Goal: Task Accomplishment & Management: Complete application form

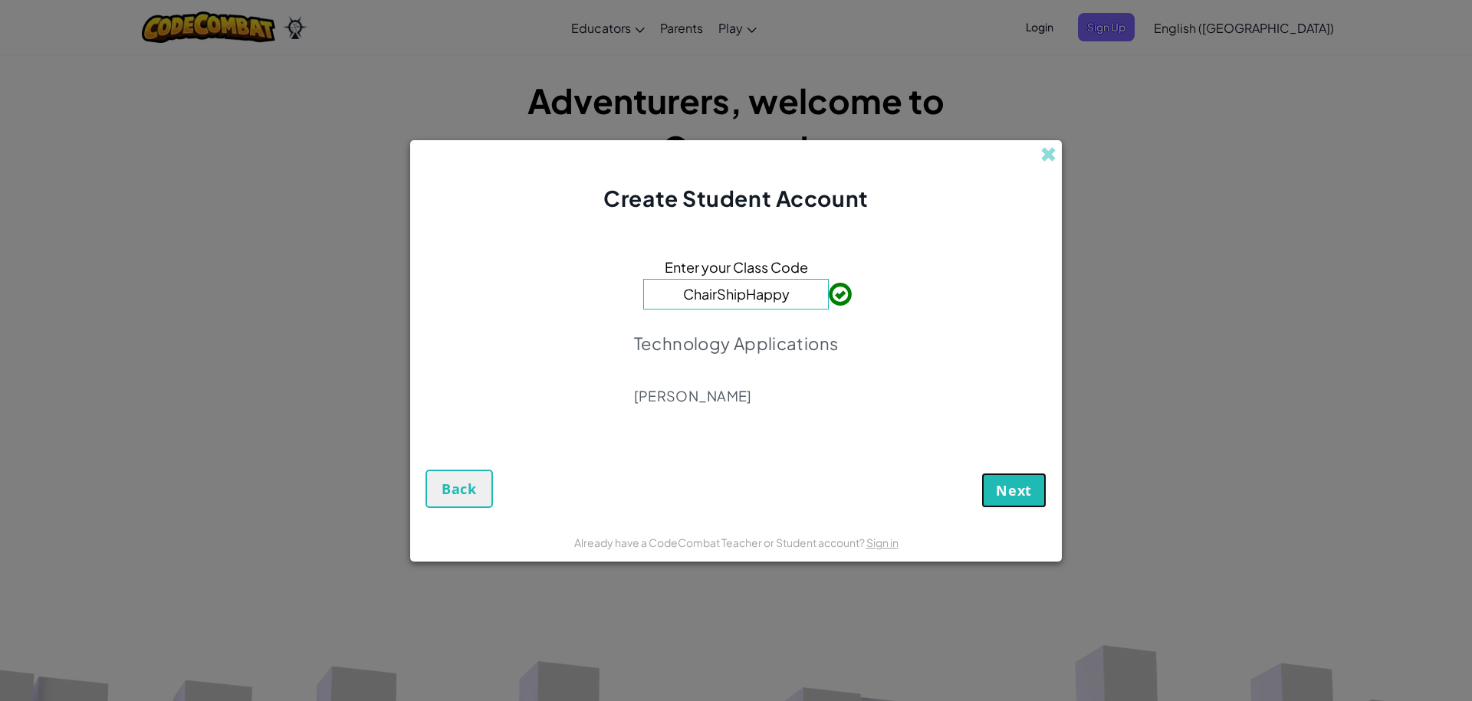
click at [1012, 486] on span "Next" at bounding box center [1014, 490] width 36 height 18
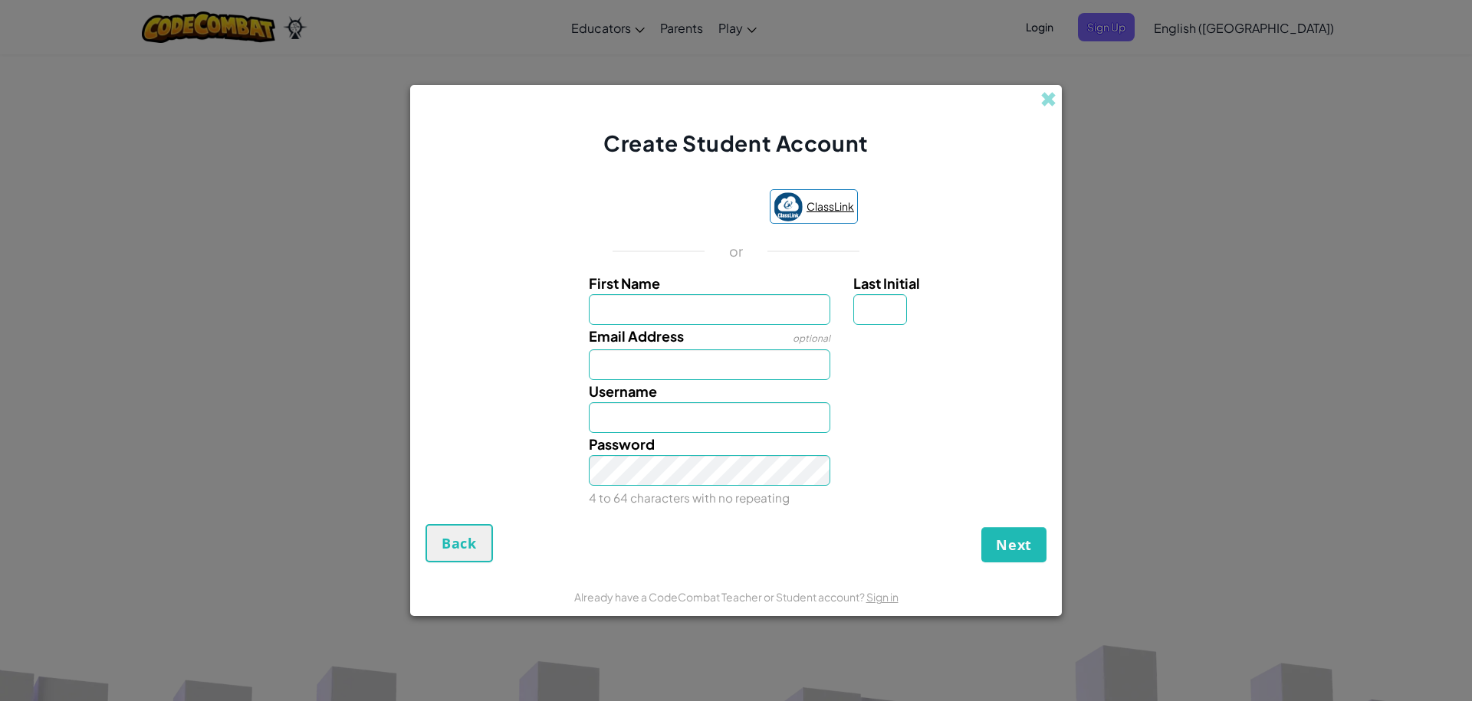
click at [851, 199] on span "ClassLink" at bounding box center [830, 206] width 48 height 22
click at [1001, 143] on div "Create Student Account" at bounding box center [735, 122] width 651 height 74
click at [1052, 100] on span at bounding box center [1048, 99] width 16 height 16
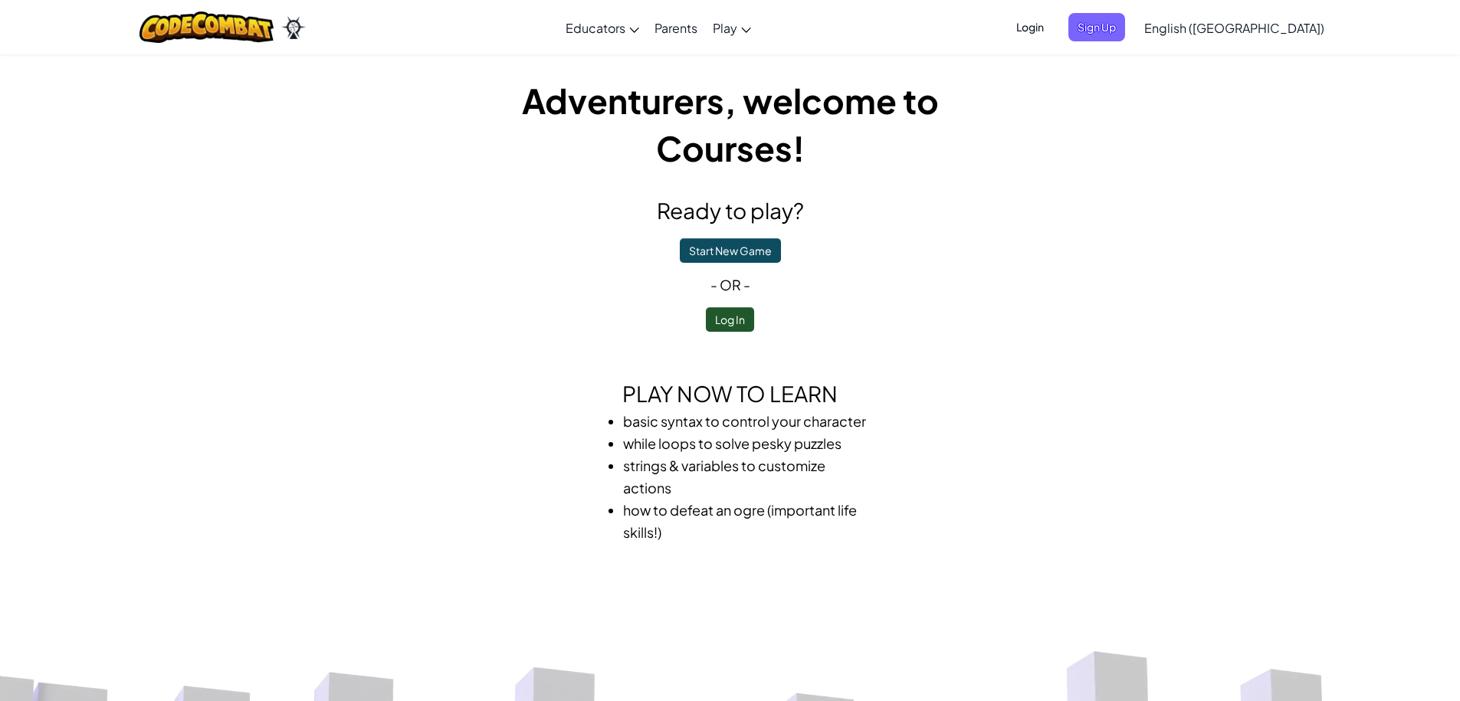
click at [1053, 28] on span "Login" at bounding box center [1030, 27] width 46 height 28
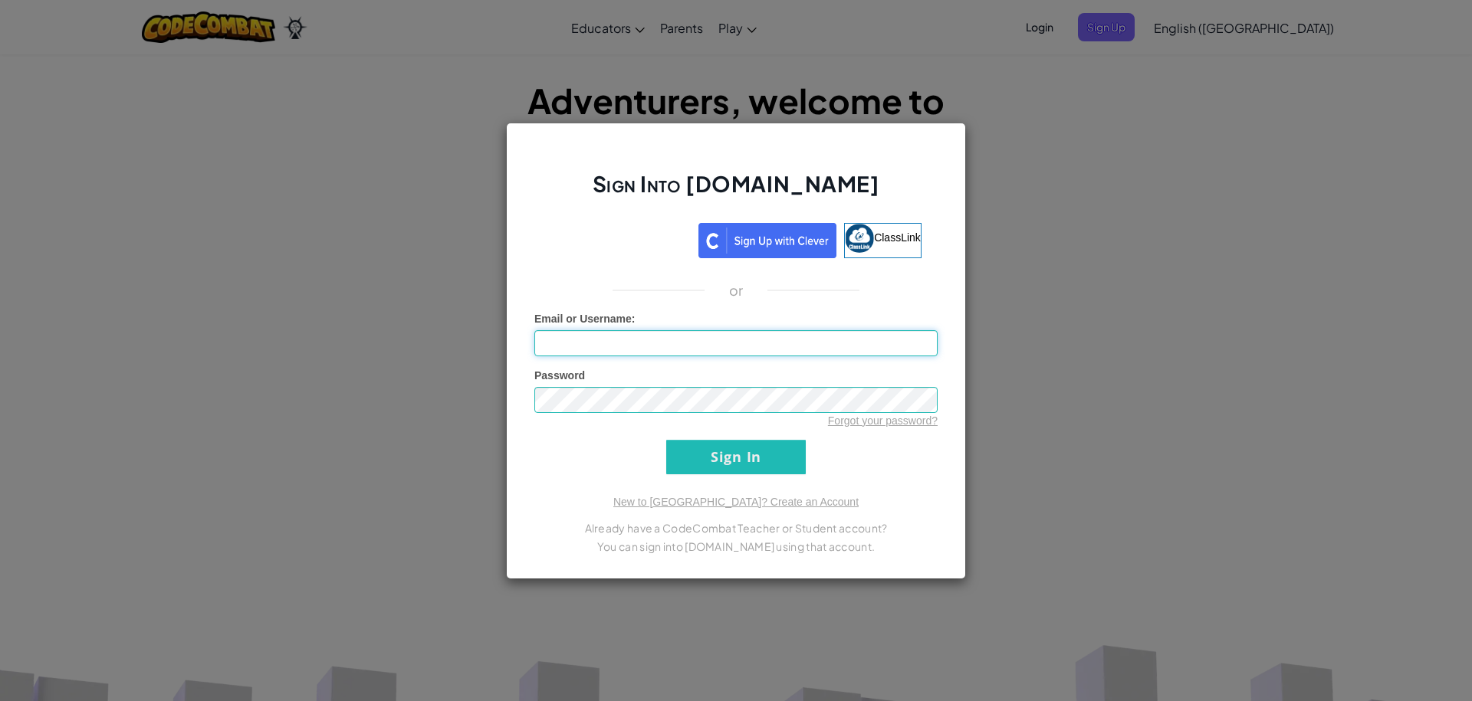
paste input "[EMAIL_ADDRESS][DOMAIN_NAME]"
type input "[EMAIL_ADDRESS][DOMAIN_NAME]"
click at [806, 381] on div "Password Forgot your password?" at bounding box center [735, 398] width 403 height 61
click at [1275, 128] on div "Sign Into [DOMAIN_NAME] ClassLink or Unknown Error Email or Username : [EMAIL_A…" at bounding box center [736, 350] width 1472 height 701
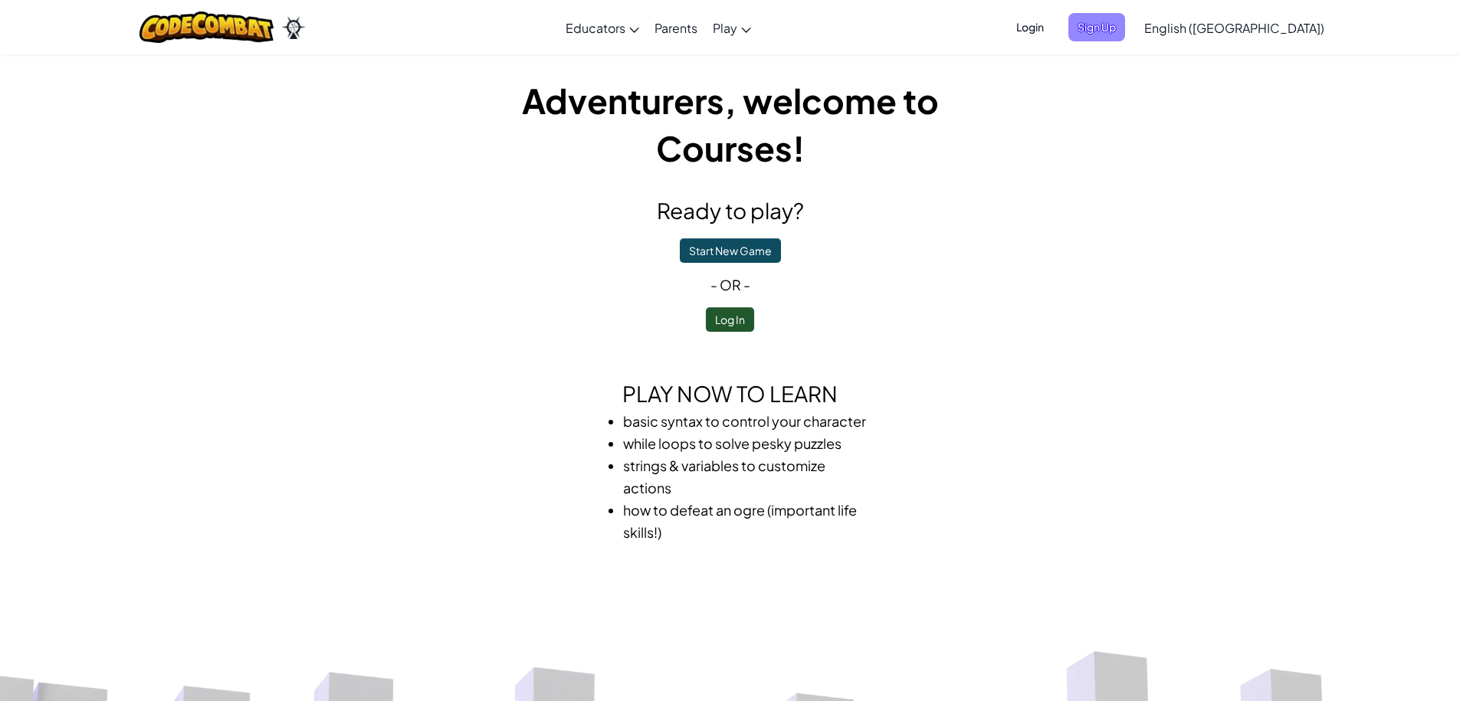
drag, startPoint x: 1222, startPoint y: 35, endPoint x: 1196, endPoint y: 31, distance: 26.3
click at [1133, 35] on ul "Login Sign Up" at bounding box center [1065, 27] width 133 height 28
click at [1125, 31] on span "Sign Up" at bounding box center [1096, 27] width 57 height 28
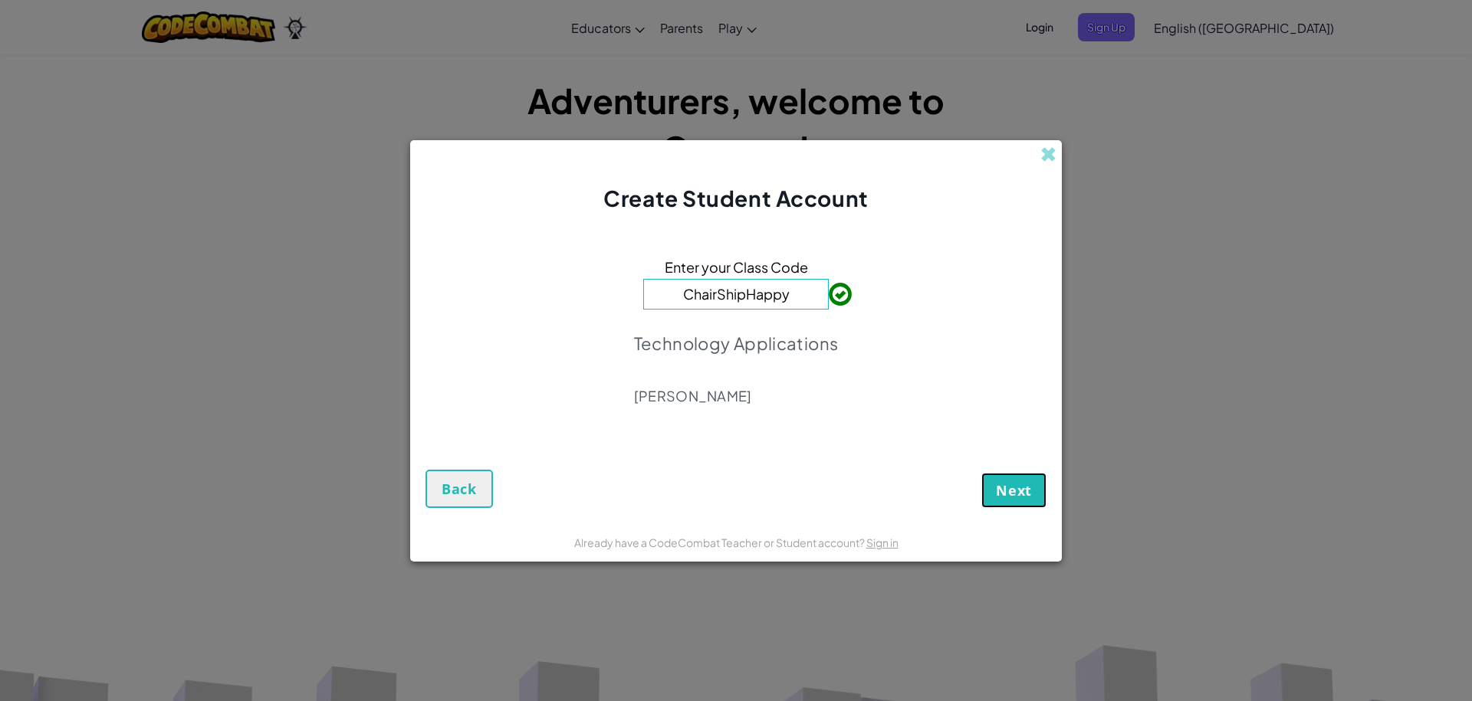
click at [1009, 502] on button "Next" at bounding box center [1013, 490] width 65 height 35
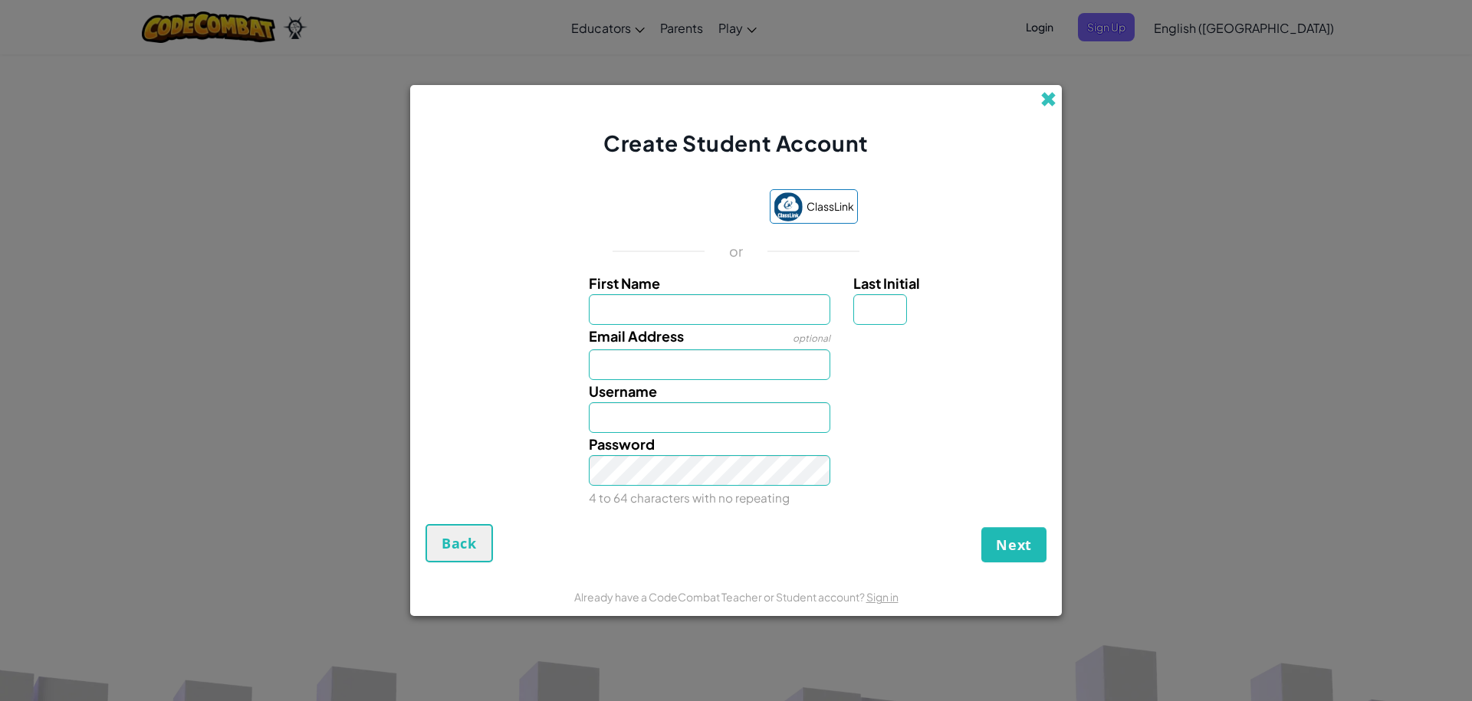
click at [1040, 98] on span at bounding box center [1048, 99] width 16 height 16
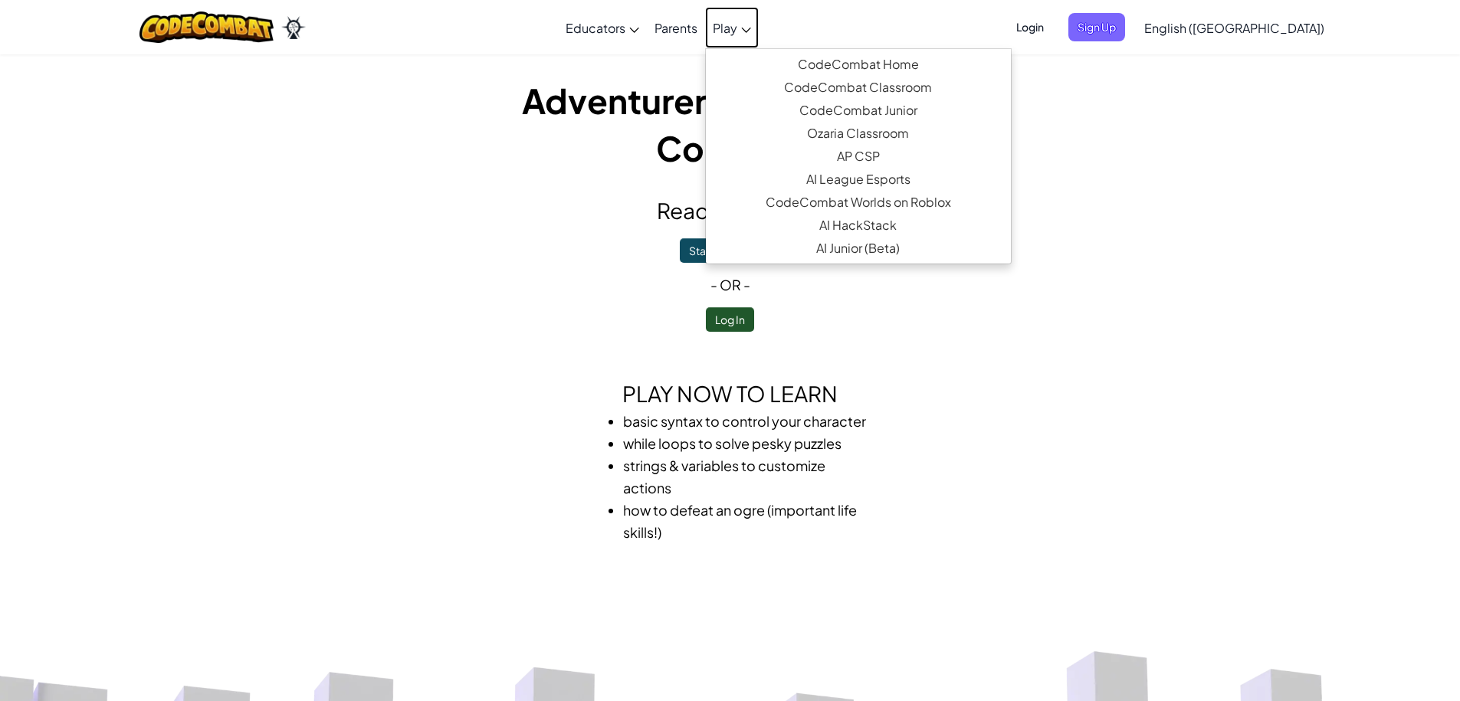
click at [751, 32] on icon at bounding box center [746, 30] width 10 height 5
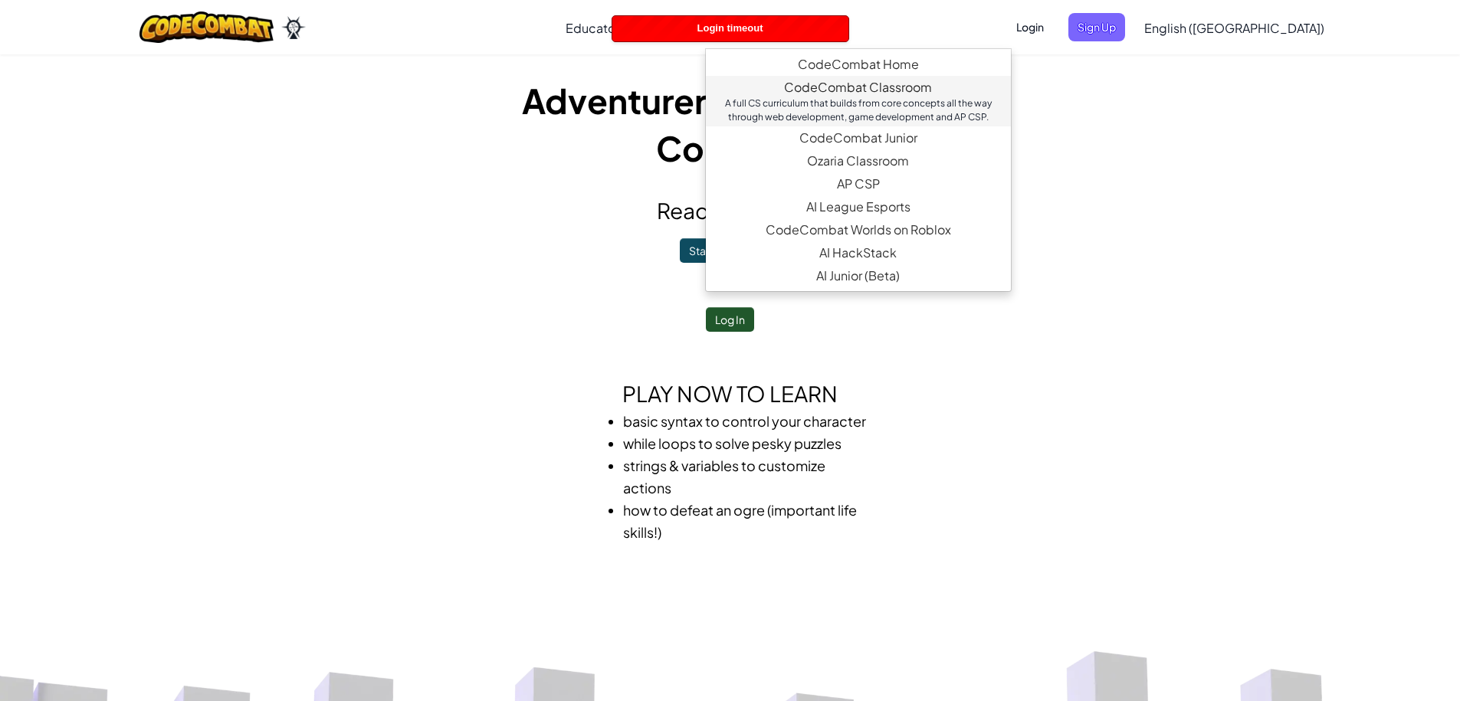
click at [945, 110] on div "A full CS curriculum that builds from core concepts all the way through web dev…" at bounding box center [858, 111] width 274 height 28
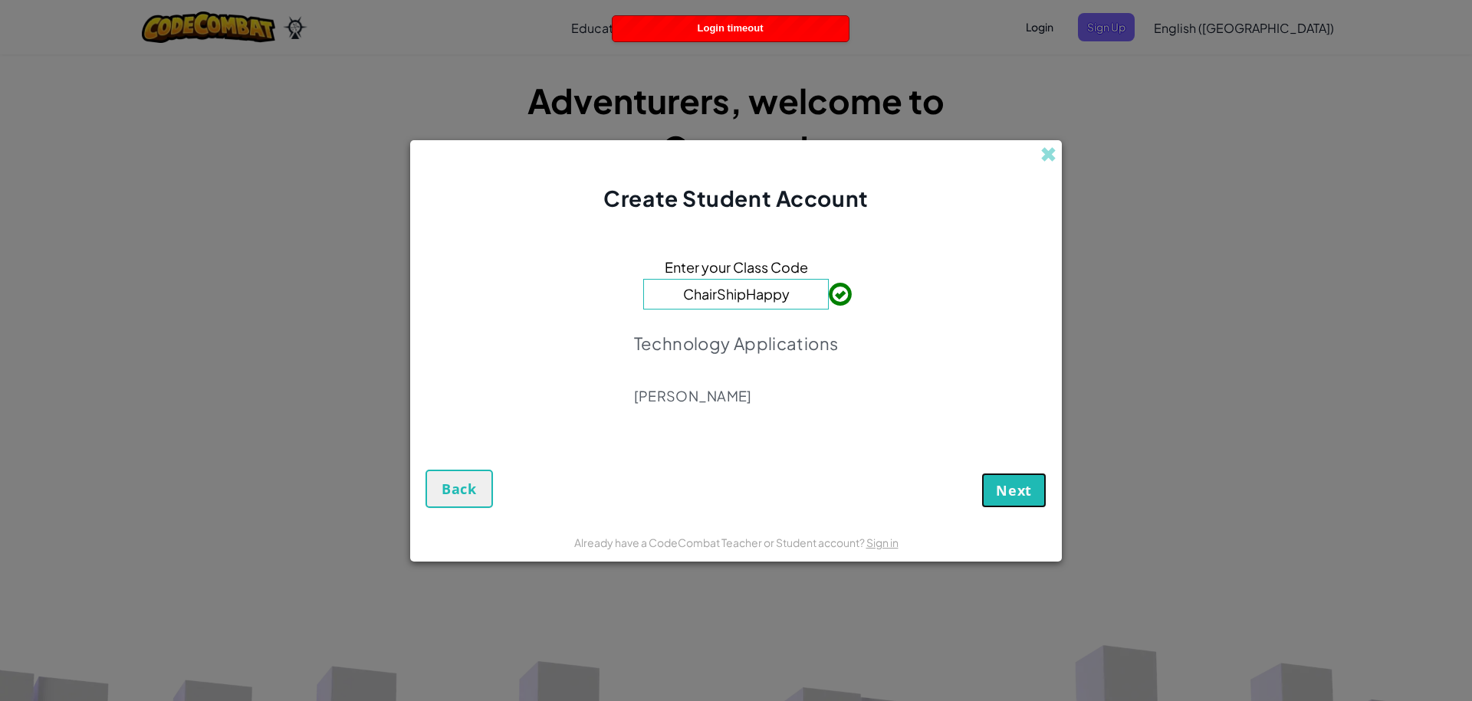
click at [1010, 492] on span "Next" at bounding box center [1014, 490] width 36 height 18
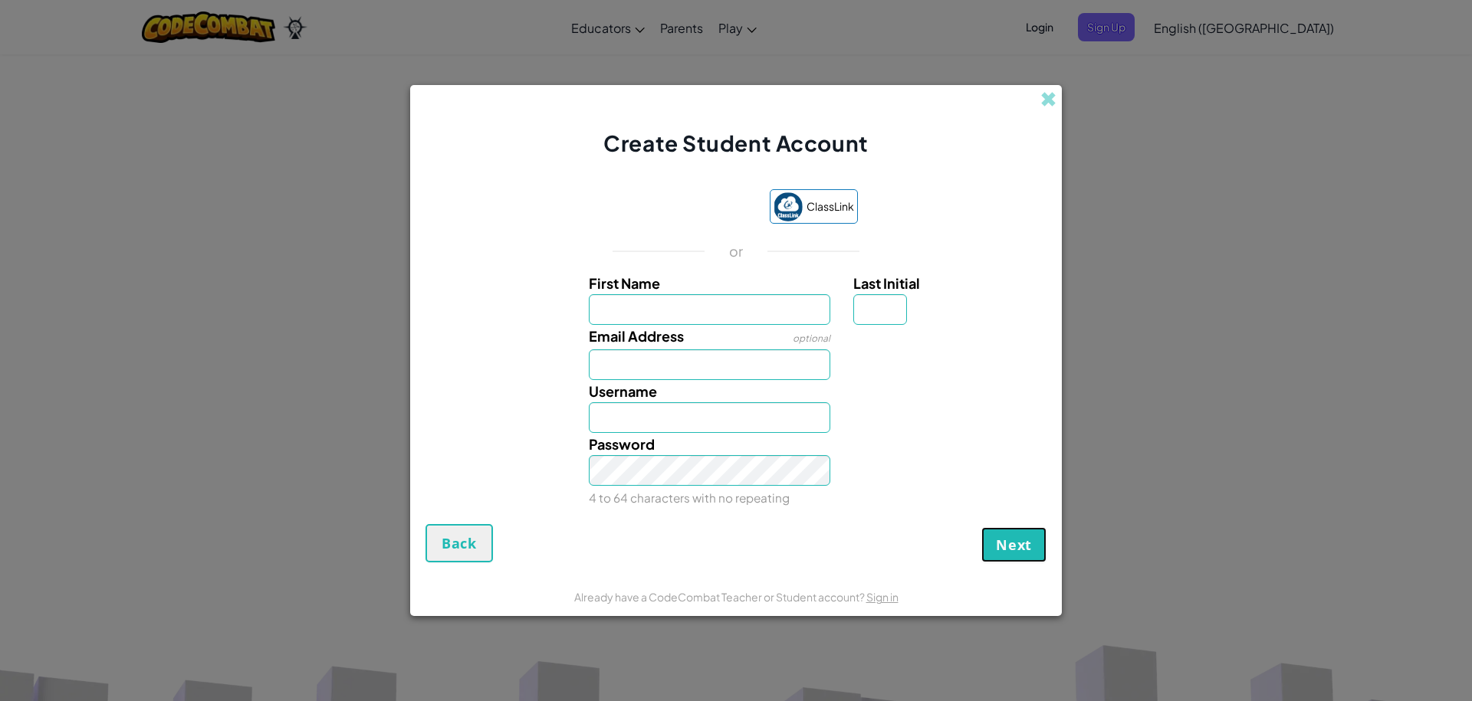
click at [1003, 534] on button "Next" at bounding box center [1013, 544] width 65 height 35
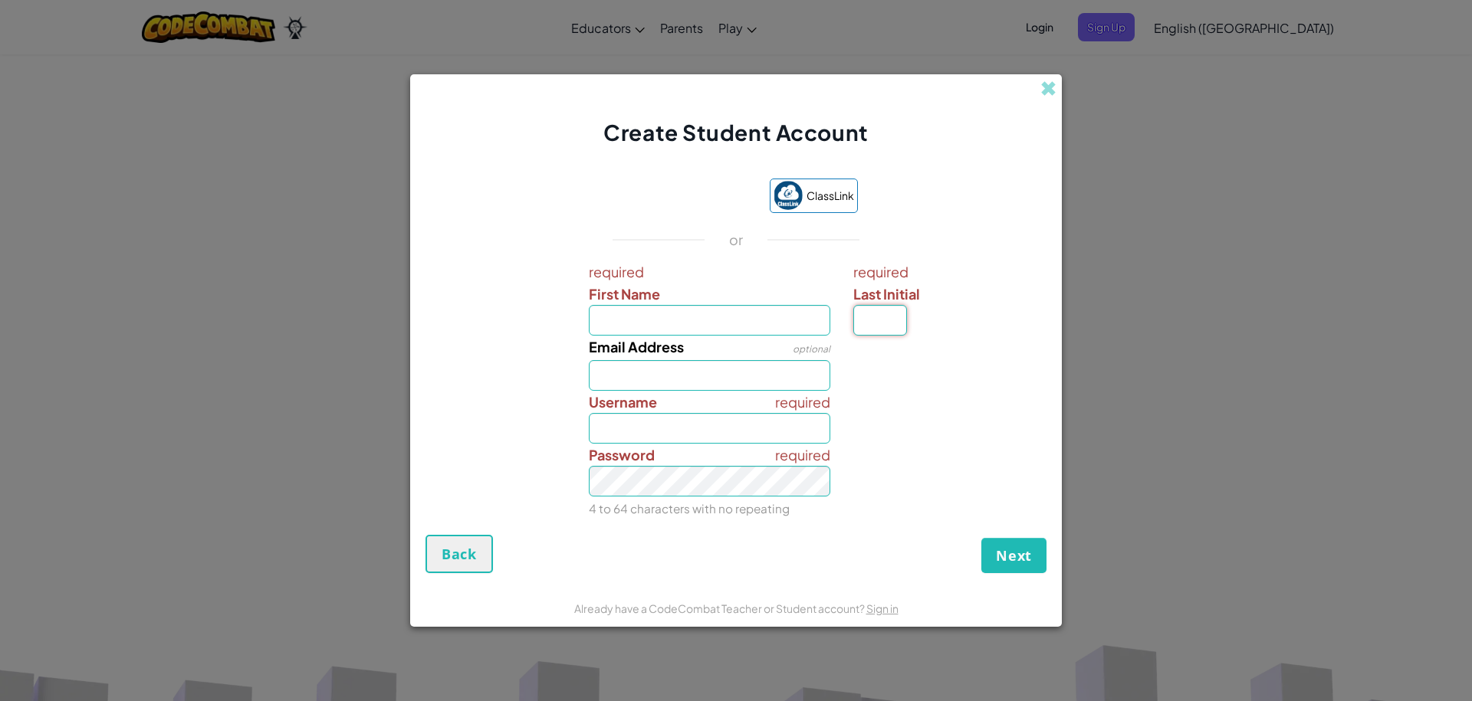
click at [885, 324] on input "Last Initial" at bounding box center [880, 320] width 54 height 31
type input "c"
type input "C"
click at [704, 428] on input "C" at bounding box center [710, 428] width 242 height 31
click at [668, 326] on input "First Name" at bounding box center [710, 320] width 242 height 31
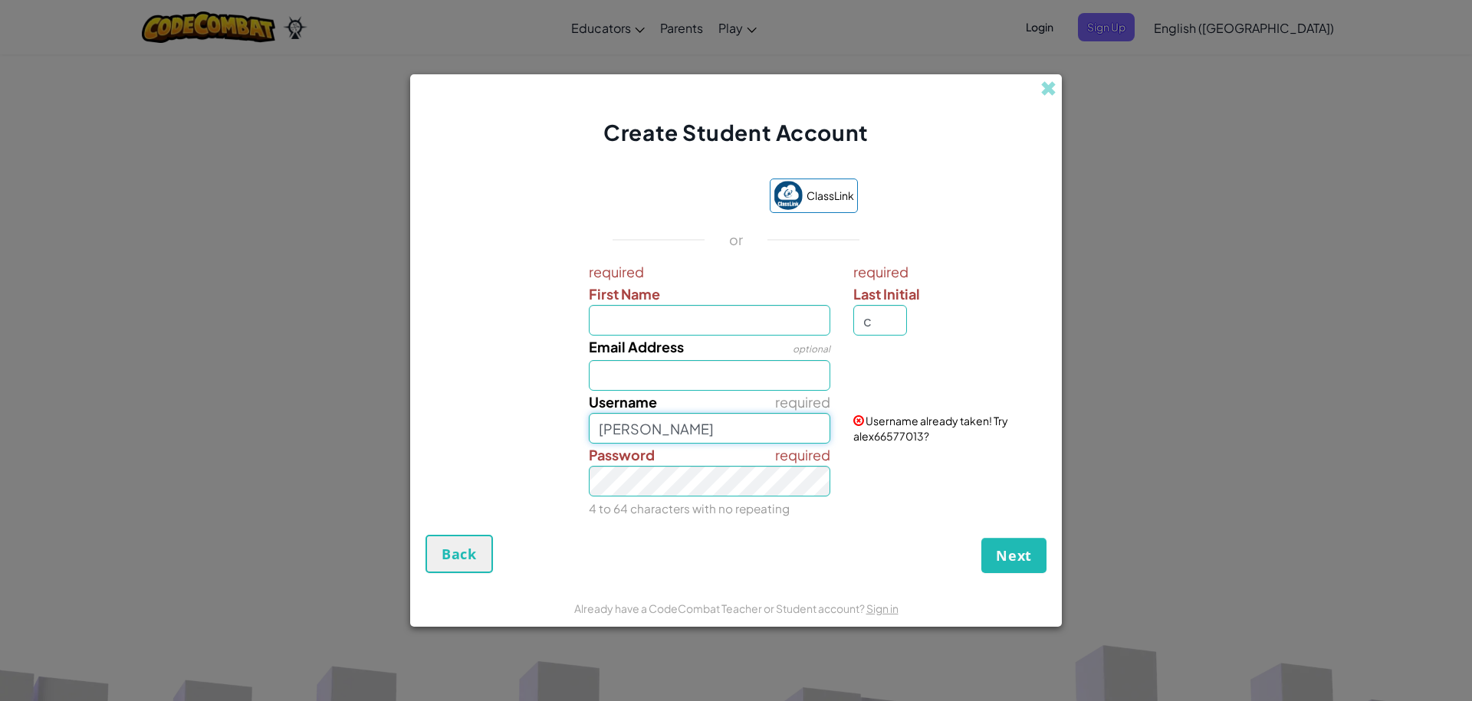
click at [712, 420] on input "[PERSON_NAME]" at bounding box center [710, 428] width 242 height 31
type input "alex66577013"
click at [648, 381] on input "Email Address" at bounding box center [710, 375] width 242 height 31
click at [629, 382] on input "Email Address" at bounding box center [710, 375] width 242 height 31
type input "c"
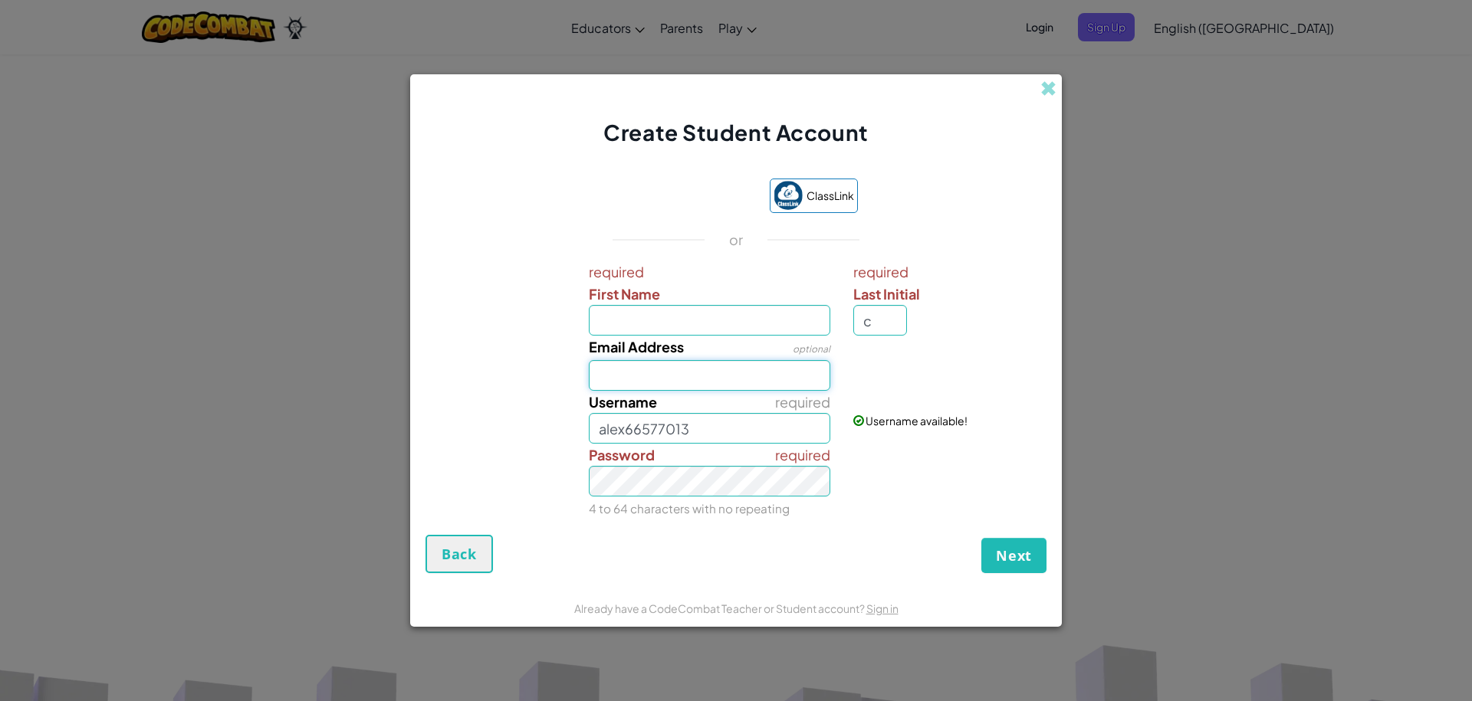
paste input "[EMAIL_ADDRESS][DOMAIN_NAME]"
type input "[EMAIL_ADDRESS][DOMAIN_NAME]"
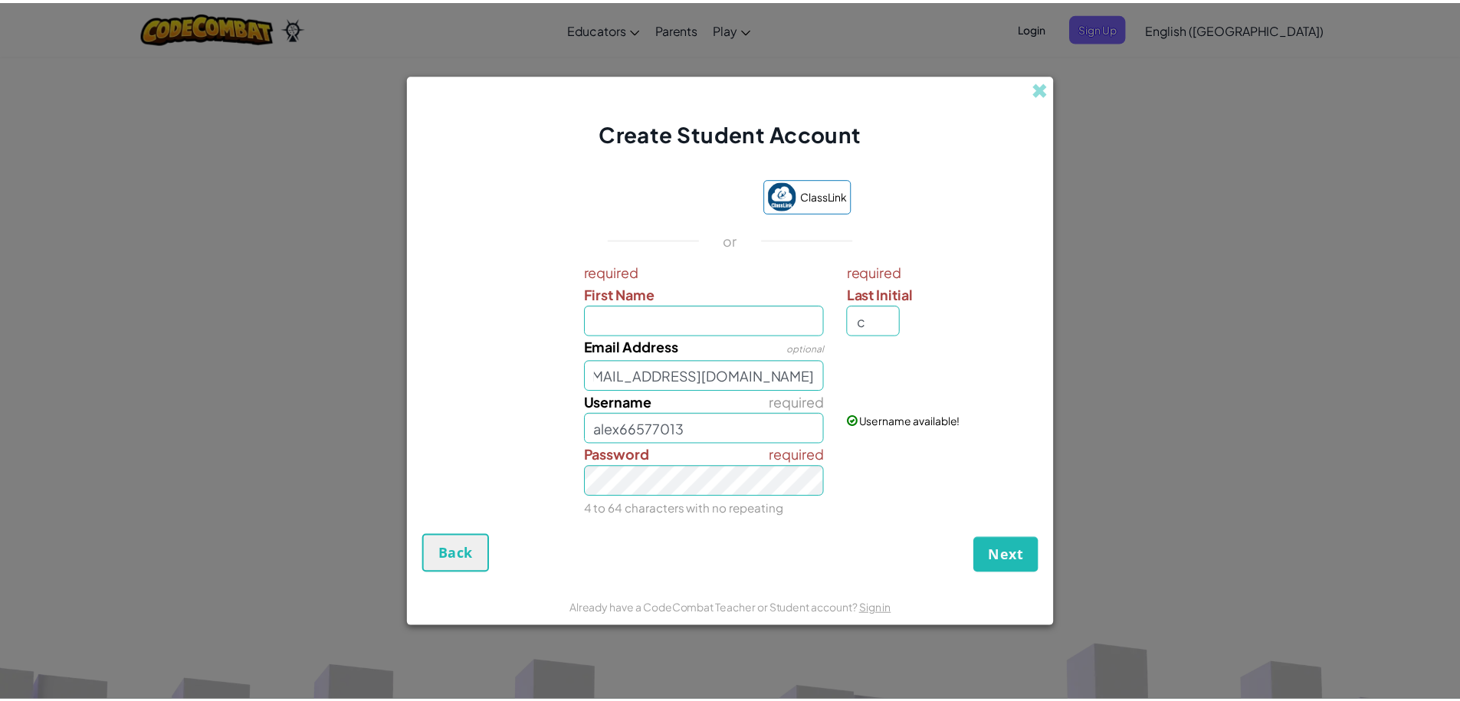
scroll to position [0, 0]
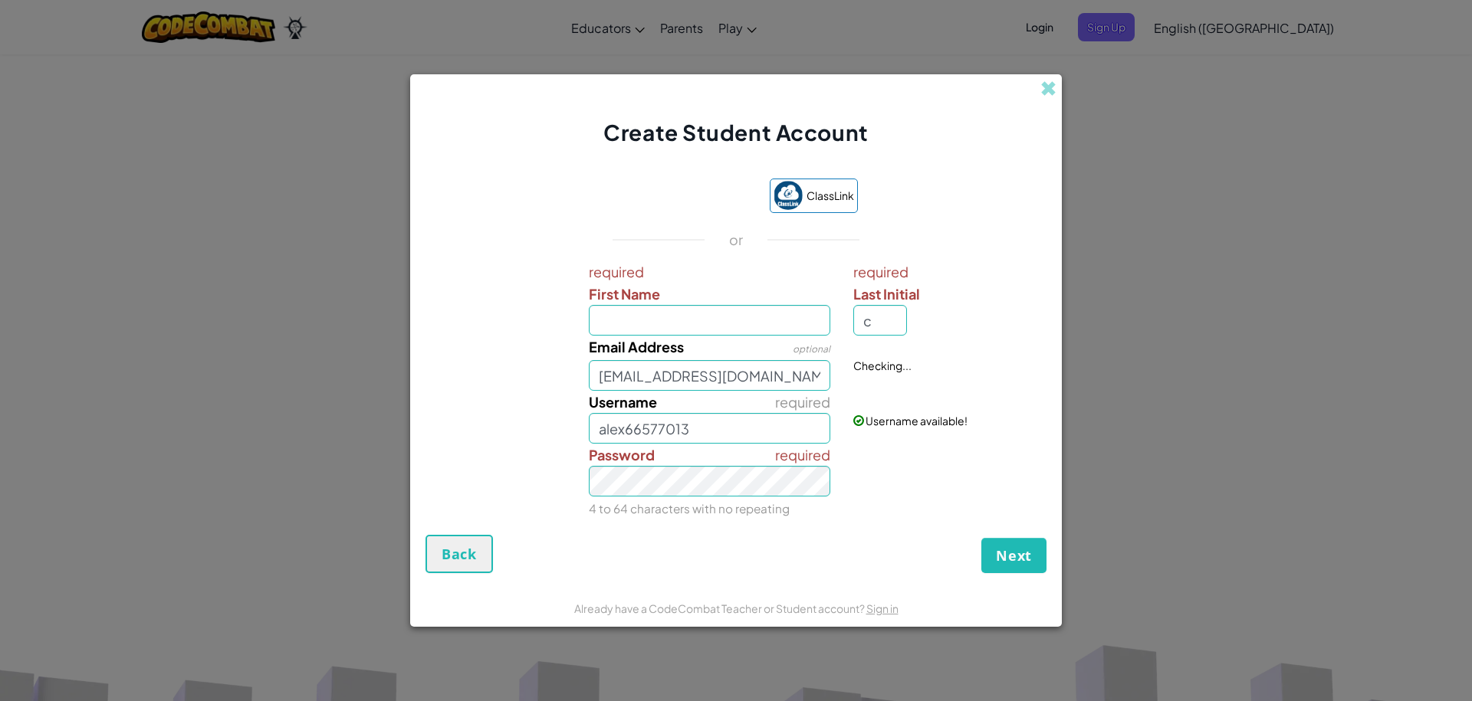
drag, startPoint x: 629, startPoint y: 296, endPoint x: 624, endPoint y: 307, distance: 12.7
click at [625, 306] on div "required First Name" at bounding box center [710, 298] width 242 height 75
click at [623, 316] on input "First Name" at bounding box center [710, 320] width 242 height 31
click at [787, 325] on input "First Name" at bounding box center [710, 320] width 242 height 31
type input "[PERSON_NAME]"
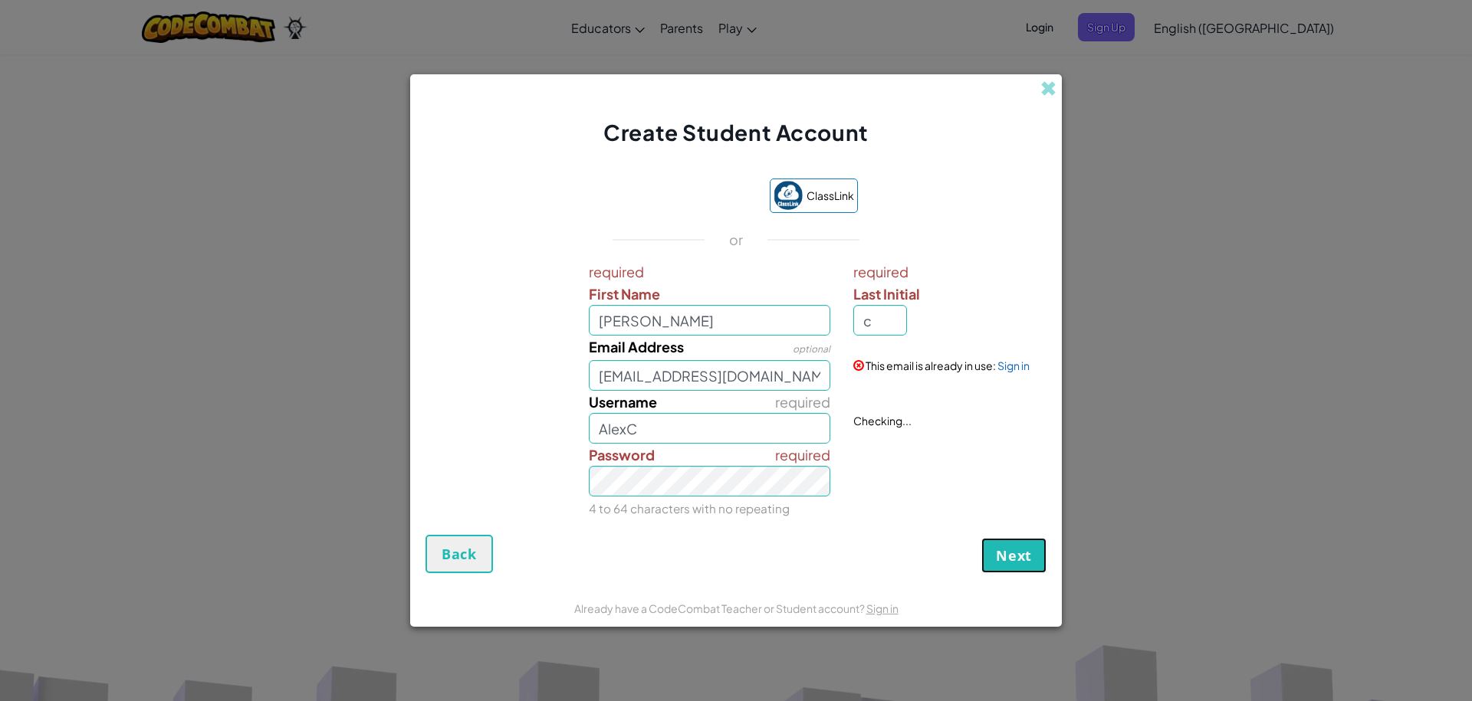
click at [1026, 553] on span "Next" at bounding box center [1014, 555] width 36 height 18
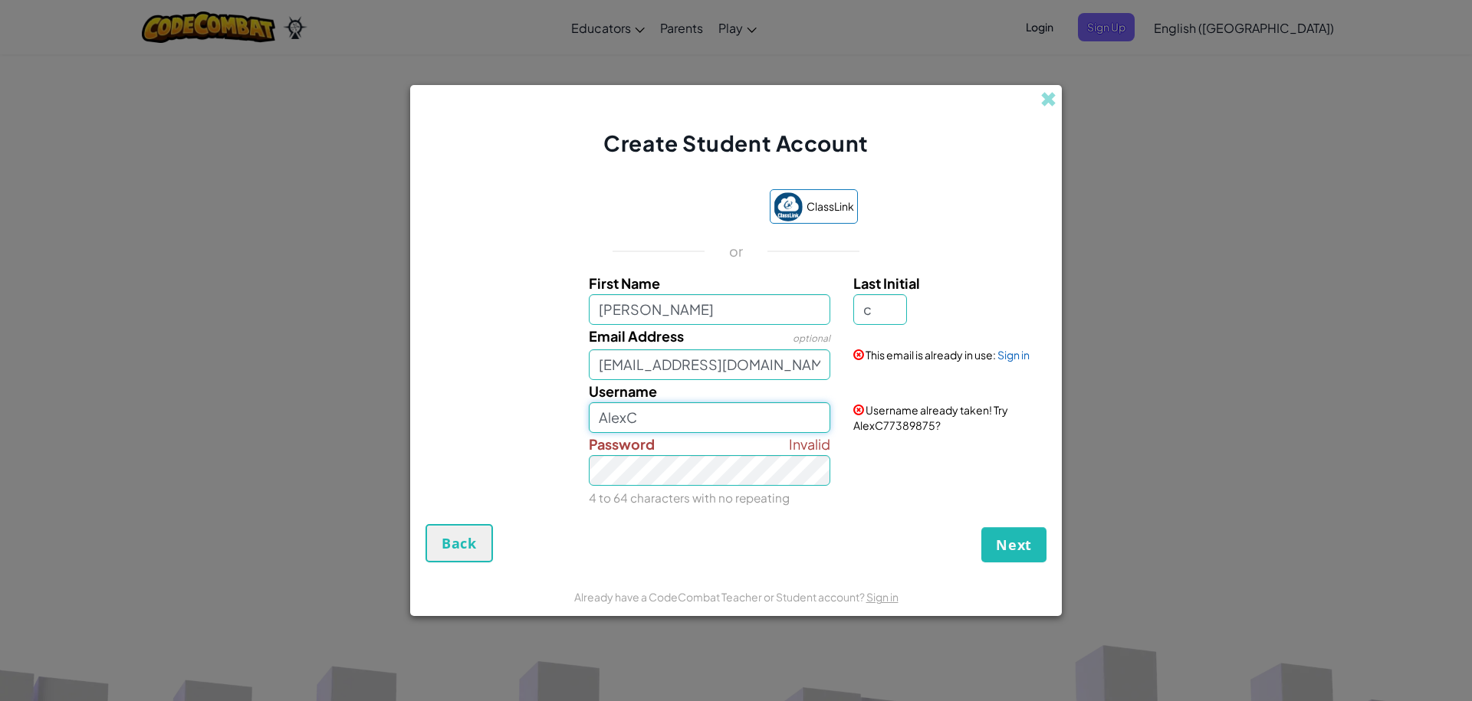
click at [734, 428] on input "AlexC" at bounding box center [710, 417] width 242 height 31
type input "AlexC77389875"
click at [981, 527] on button "Next" at bounding box center [1013, 544] width 65 height 35
click at [1009, 353] on link "Sign in" at bounding box center [1013, 355] width 32 height 14
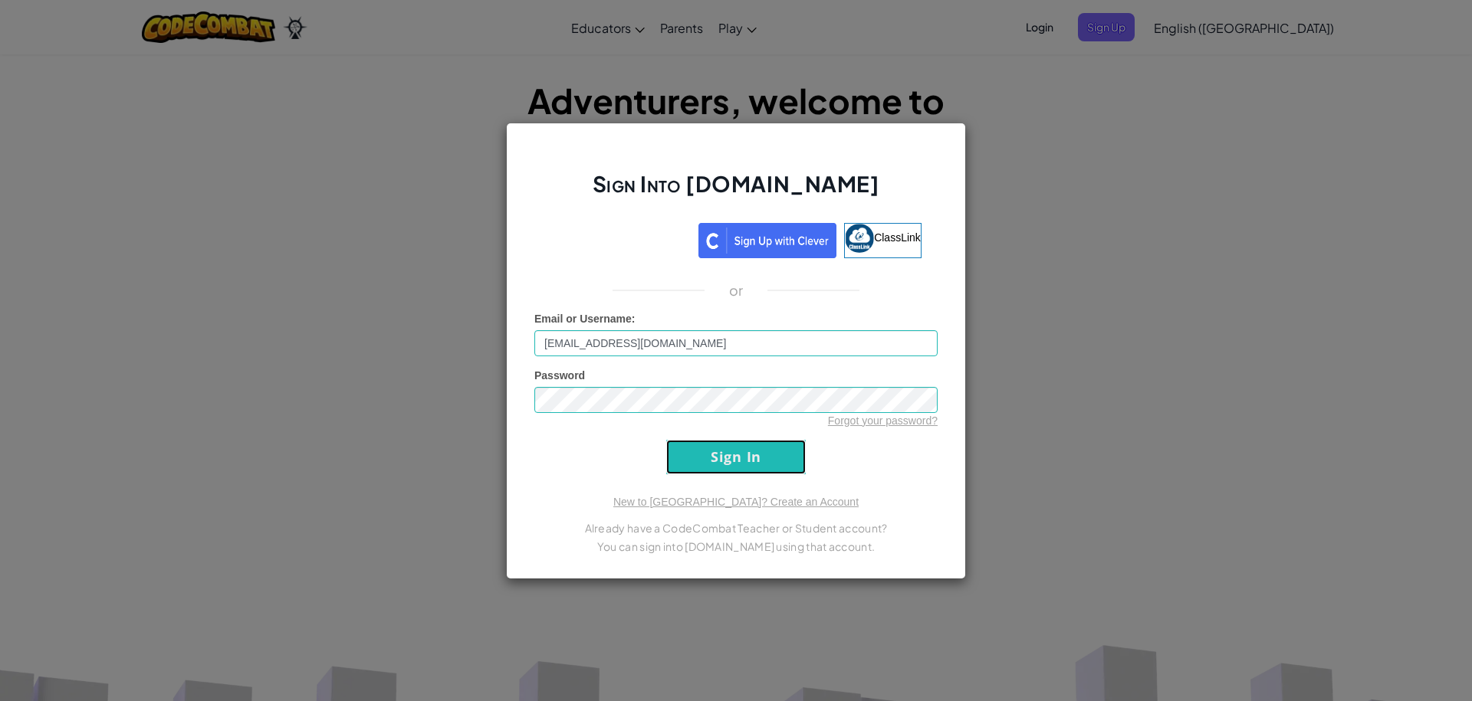
click at [740, 459] on input "Sign In" at bounding box center [735, 457] width 139 height 34
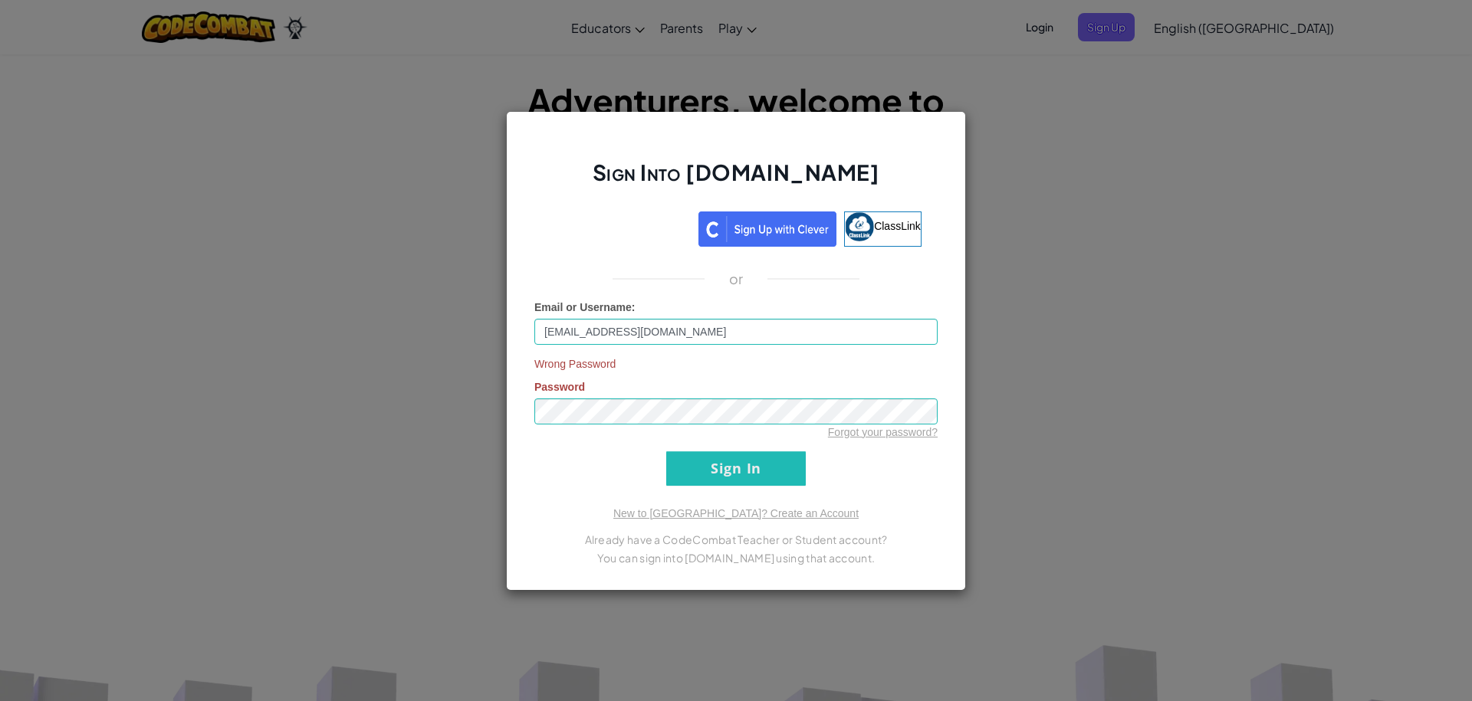
click at [1016, 264] on div "Sign Into [DOMAIN_NAME] ClassLink or Email or Username : [EMAIL_ADDRESS][DOMAIN…" at bounding box center [736, 350] width 1472 height 701
